Goal: Transaction & Acquisition: Purchase product/service

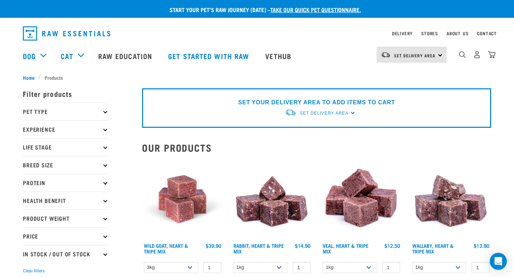
click at [436, 60] on div "Set Delivery Area North Island South Island" at bounding box center [411, 55] width 70 height 16
click at [419, 76] on link "[GEOGRAPHIC_DATA]" at bounding box center [410, 75] width 68 height 16
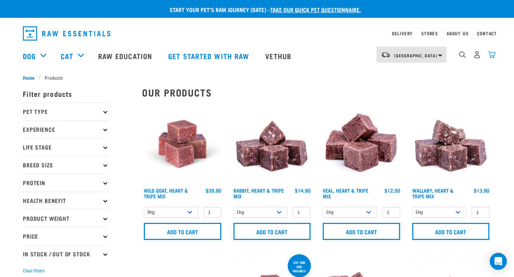
click at [490, 57] on img "dropdown navigation" at bounding box center [490, 54] width 7 height 7
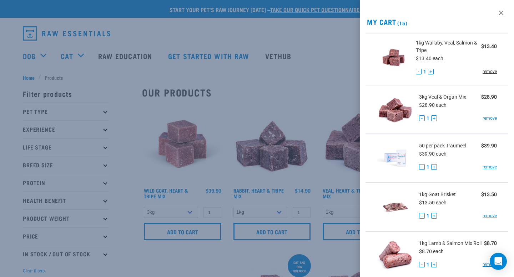
click at [493, 72] on link "remove" at bounding box center [489, 71] width 14 height 6
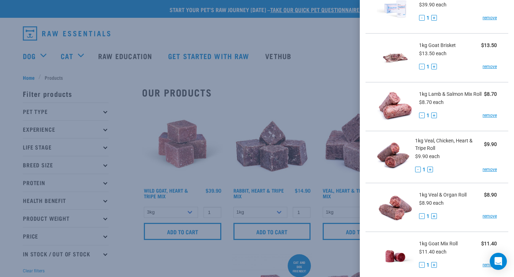
scroll to position [97, 0]
click at [488, 171] on link "remove" at bounding box center [489, 170] width 14 height 6
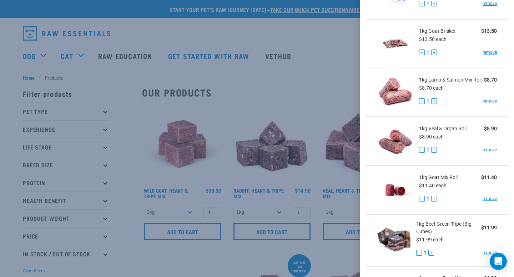
scroll to position [112, 0]
click at [491, 198] on link "remove" at bounding box center [489, 198] width 14 height 6
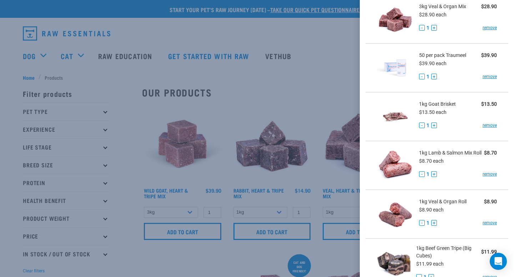
scroll to position [42, 0]
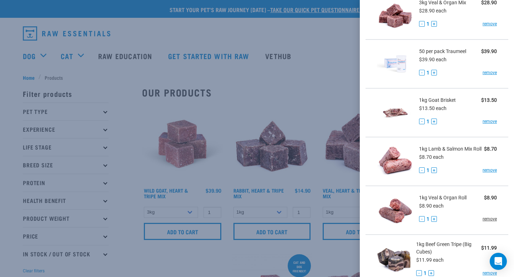
click at [494, 220] on link "remove" at bounding box center [489, 219] width 14 height 6
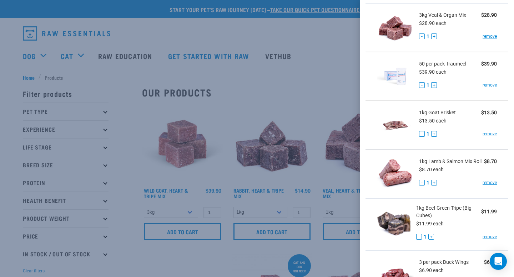
scroll to position [28, 0]
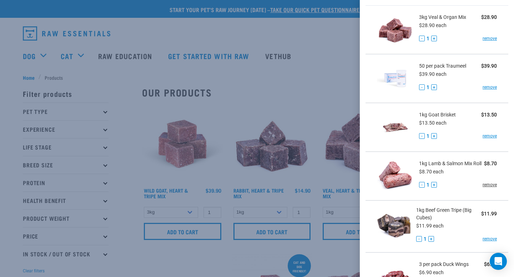
click at [488, 186] on link "remove" at bounding box center [489, 185] width 14 height 6
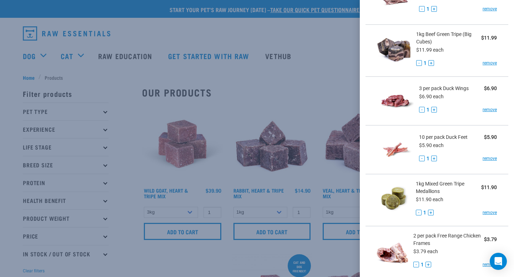
scroll to position [153, 0]
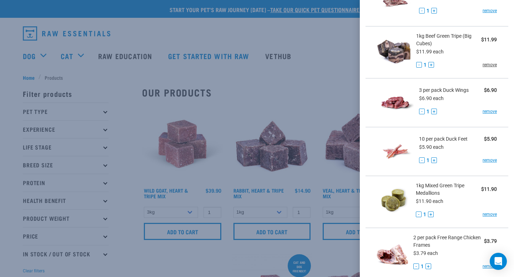
click at [485, 63] on link "remove" at bounding box center [489, 65] width 14 height 6
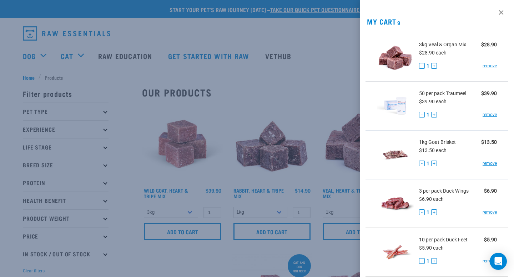
scroll to position [0, 0]
click at [300, 227] on div at bounding box center [257, 138] width 514 height 277
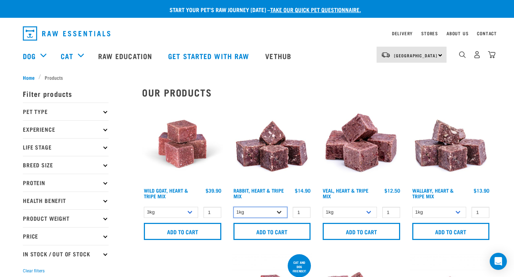
click at [284, 211] on select "1kg 3kg" at bounding box center [260, 212] width 54 height 11
select select "706"
click at [233, 207] on select "1kg 3kg" at bounding box center [260, 212] width 54 height 11
click at [366, 215] on select "1kg 3kg" at bounding box center [349, 212] width 54 height 11
select select "755"
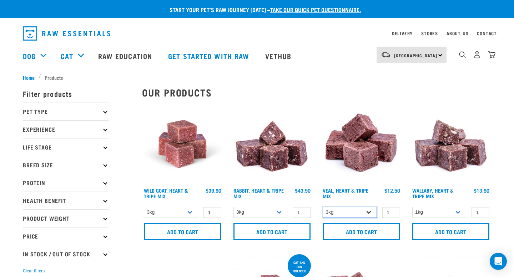
click at [322, 207] on select "1kg 3kg" at bounding box center [349, 212] width 54 height 11
click at [446, 211] on select "1kg 3kg" at bounding box center [439, 212] width 54 height 11
select select "776"
click at [412, 207] on select "1kg 3kg" at bounding box center [439, 212] width 54 height 11
click at [429, 221] on form "1kg 3kg 1 0 100 0" at bounding box center [450, 223] width 81 height 35
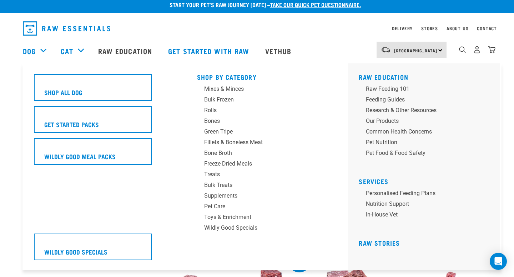
scroll to position [6, 0]
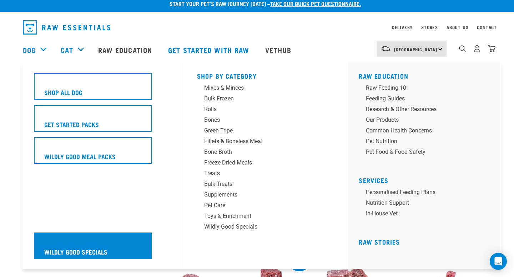
click at [137, 243] on div "Wildly Good Specials" at bounding box center [93, 246] width 118 height 27
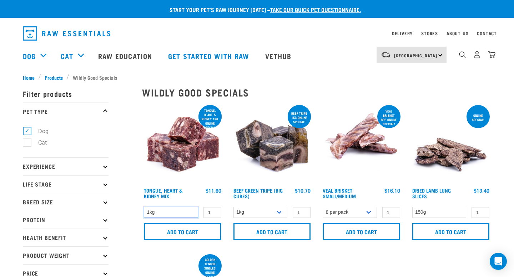
click at [168, 215] on select "1kg" at bounding box center [171, 212] width 54 height 11
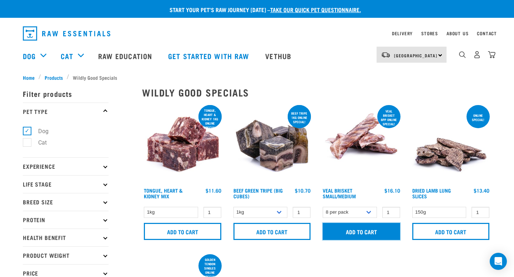
click at [361, 231] on input "Add to cart" at bounding box center [360, 231] width 77 height 17
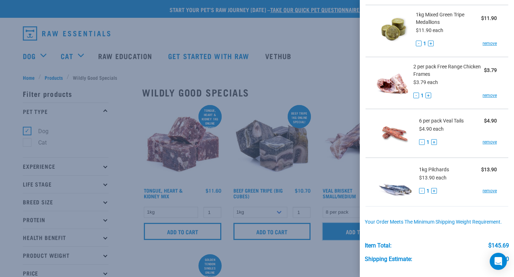
scroll to position [381, 0]
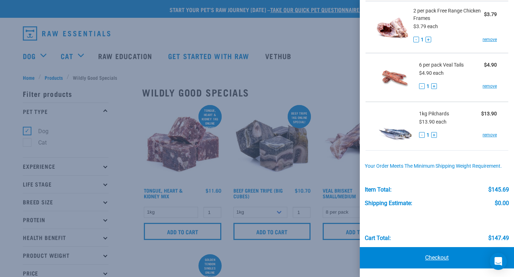
click at [446, 261] on link "Checkout" at bounding box center [436, 257] width 154 height 21
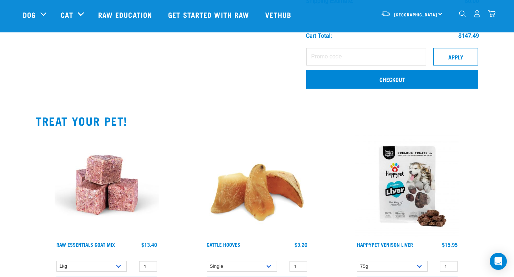
scroll to position [556, 0]
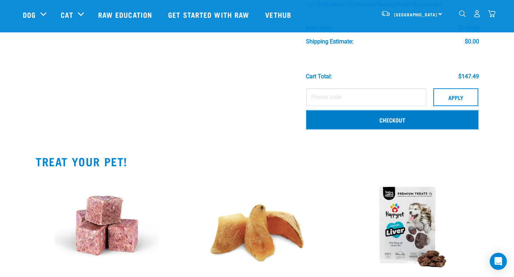
click at [374, 125] on link "Checkout" at bounding box center [392, 120] width 172 height 19
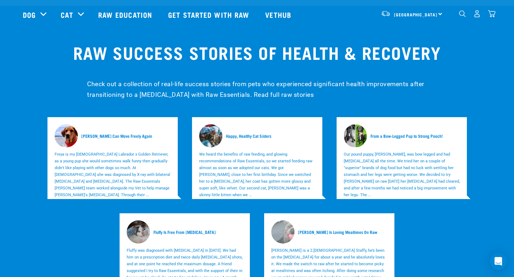
scroll to position [2143, 0]
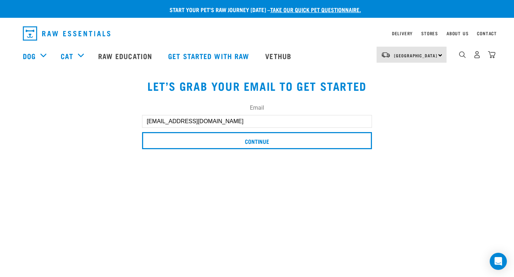
scroll to position [2, 0]
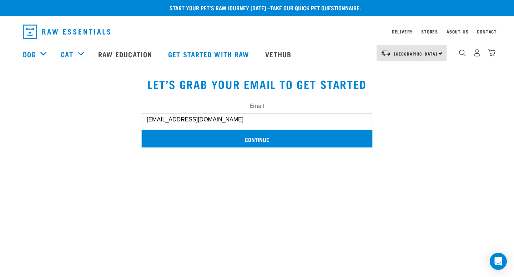
click at [355, 131] on input "Continue" at bounding box center [257, 139] width 230 height 17
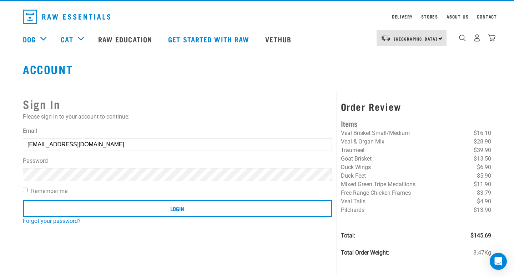
scroll to position [21, 0]
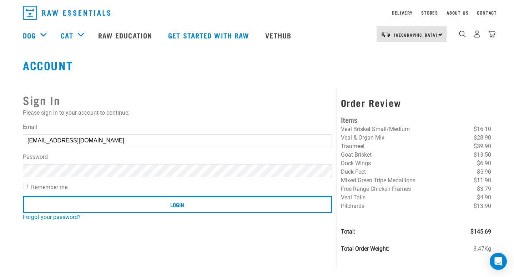
click at [25, 188] on input "Remember me" at bounding box center [25, 186] width 5 height 5
checkbox input "true"
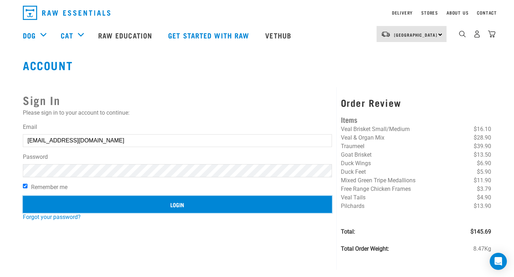
click at [86, 204] on input "Login" at bounding box center [177, 204] width 309 height 17
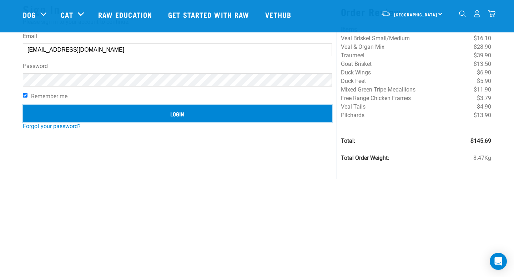
scroll to position [58, 0]
